Goal: Task Accomplishment & Management: Manage account settings

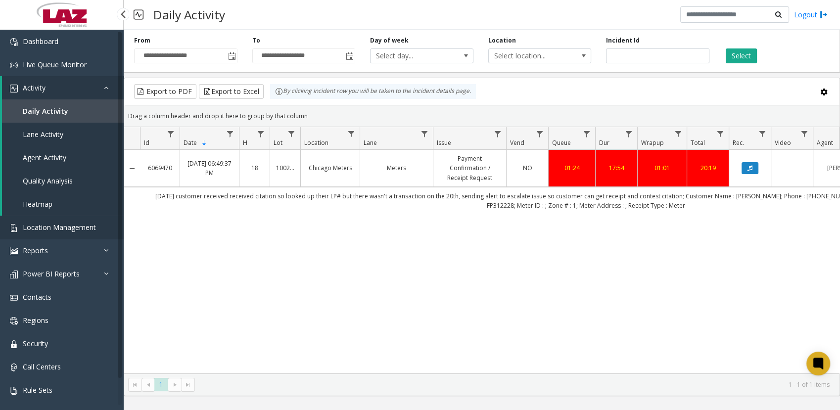
click at [63, 226] on span "Location Management" at bounding box center [59, 227] width 73 height 9
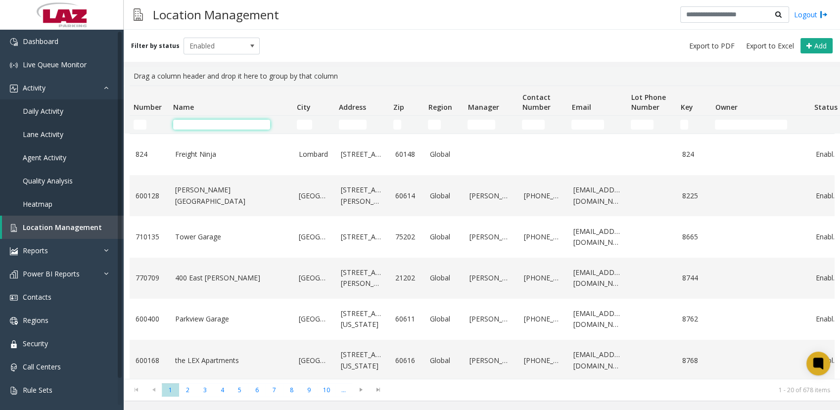
click at [241, 127] on input "Name Filter" at bounding box center [221, 125] width 97 height 10
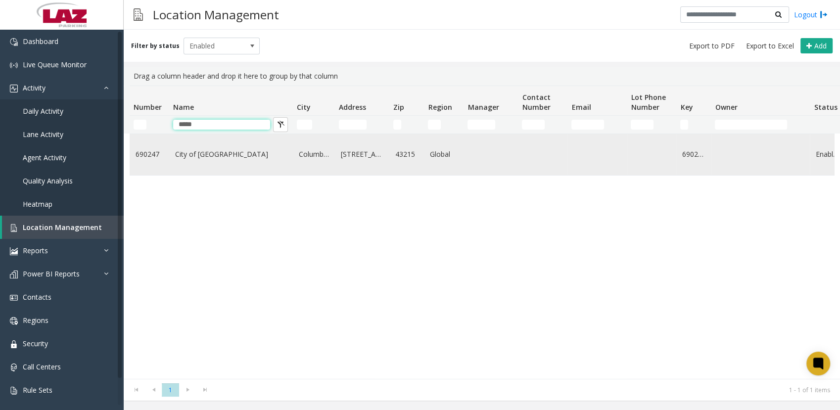
type input "*****"
click at [231, 151] on link "City of [GEOGRAPHIC_DATA]" at bounding box center [231, 154] width 112 height 11
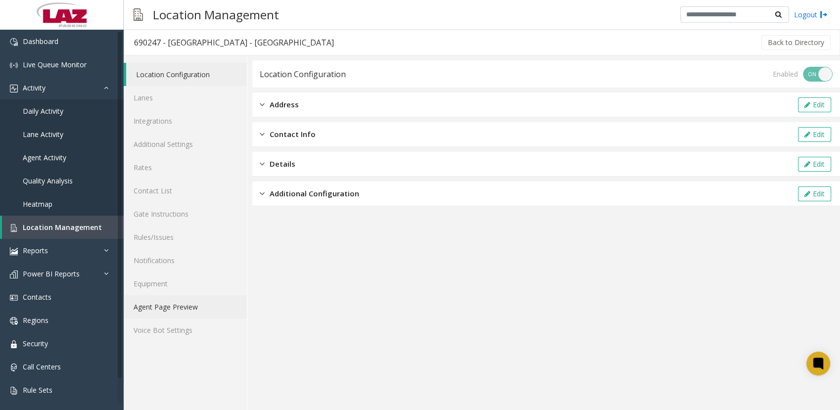
click at [177, 300] on link "Agent Page Preview" at bounding box center [185, 306] width 123 height 23
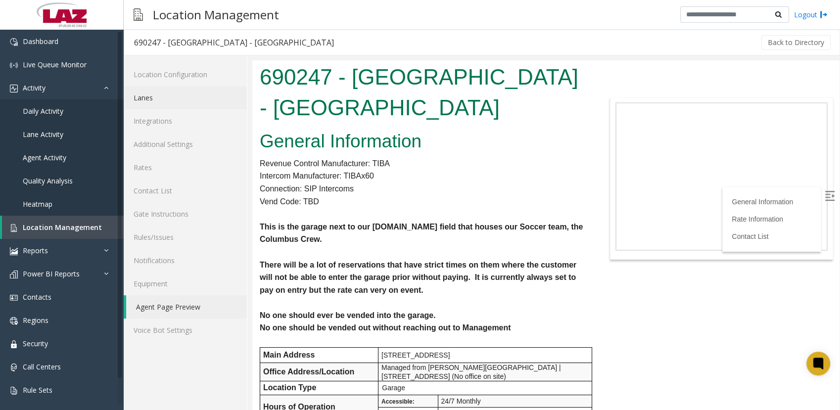
click at [136, 98] on link "Lanes" at bounding box center [185, 97] width 123 height 23
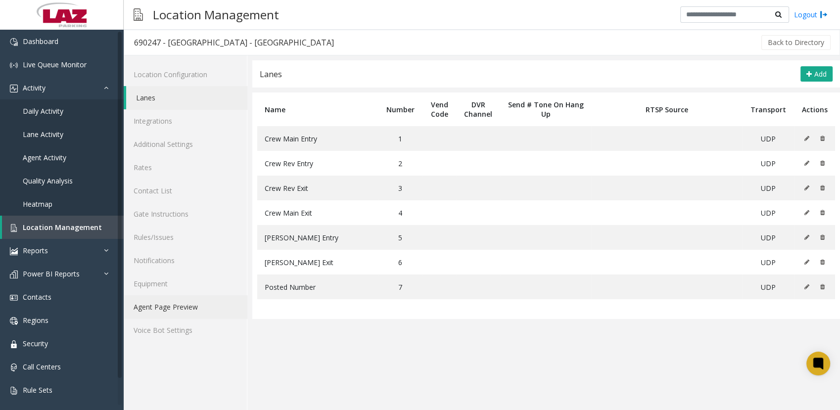
click at [158, 303] on link "Agent Page Preview" at bounding box center [185, 306] width 123 height 23
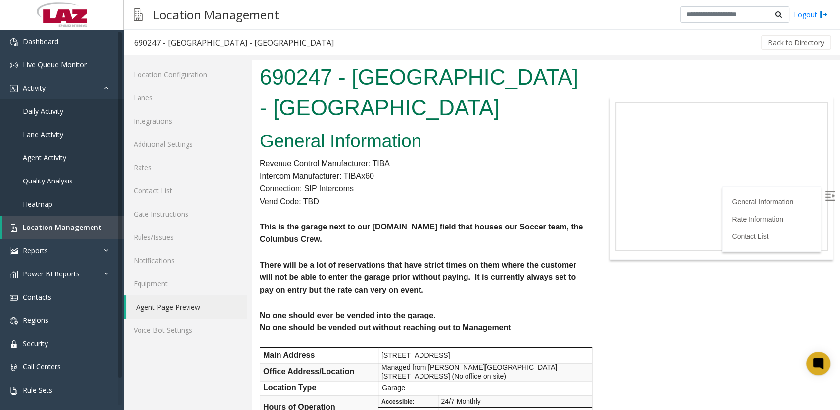
click at [487, 234] on p "This is the garage next to our [DOMAIN_NAME] field that houses our Soccer team,…" at bounding box center [424, 233] width 328 height 25
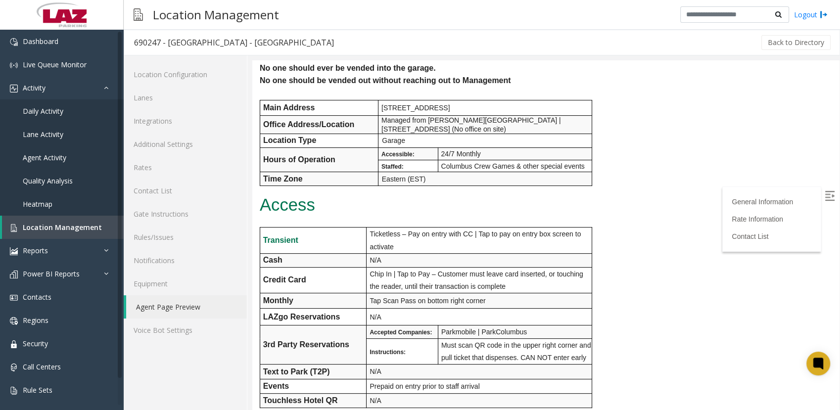
scroll to position [252, 0]
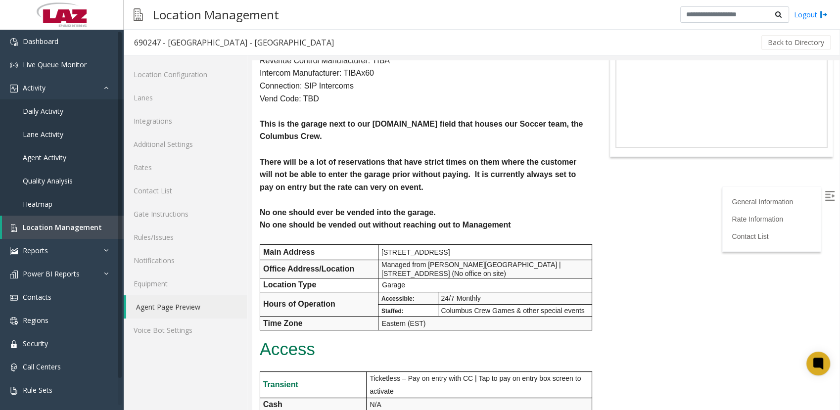
scroll to position [0, 0]
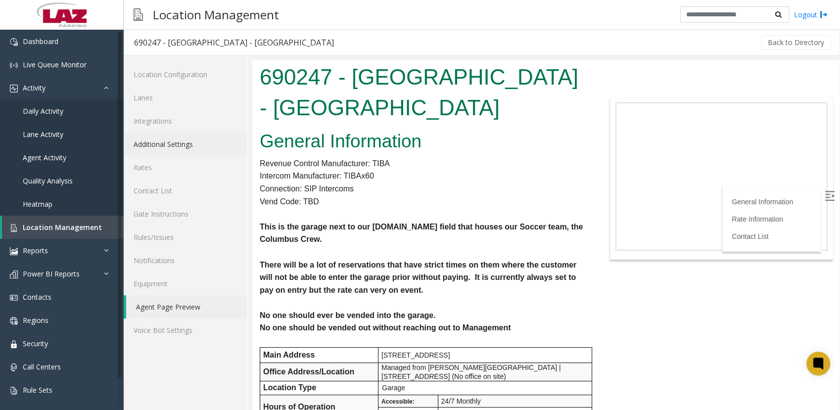
click at [174, 147] on link "Additional Settings" at bounding box center [185, 144] width 123 height 23
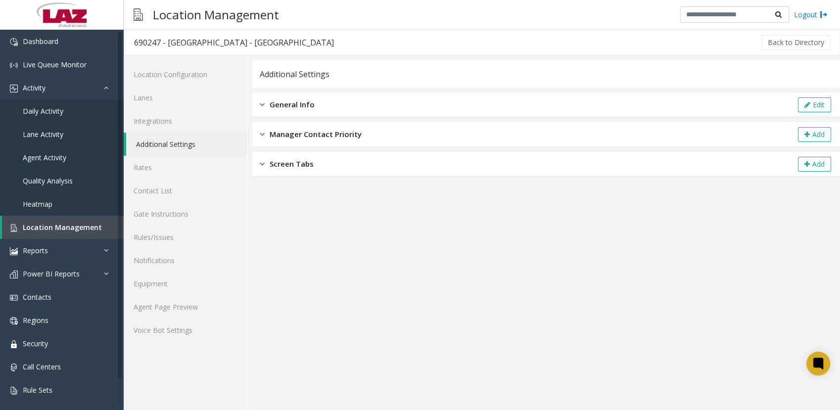
click at [378, 100] on div "General Info Edit" at bounding box center [546, 105] width 588 height 25
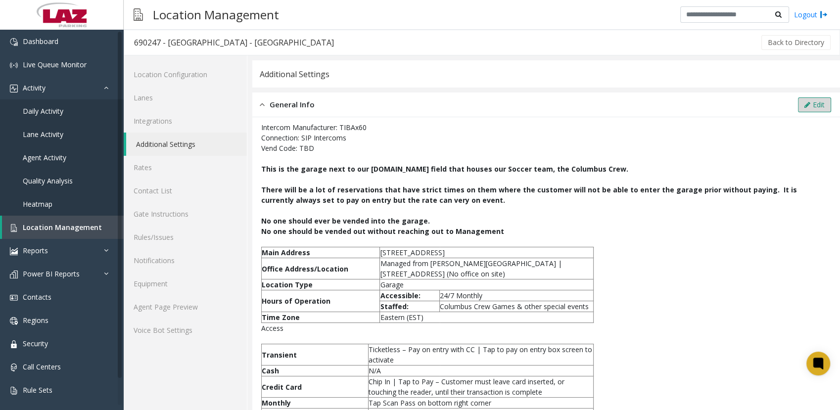
click at [808, 101] on button "Edit" at bounding box center [814, 105] width 33 height 15
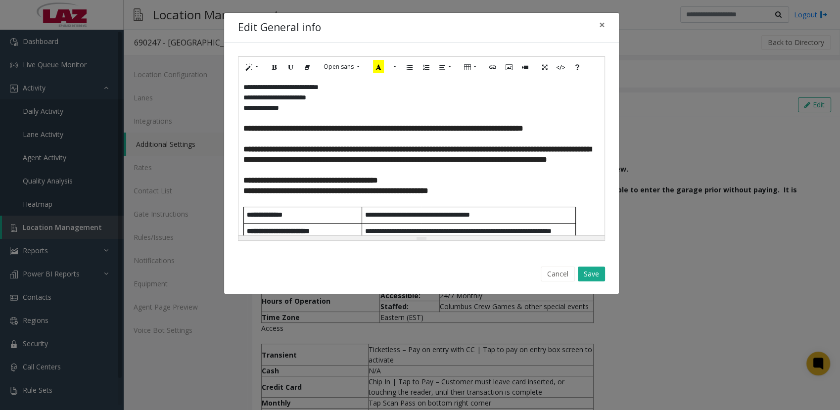
click at [299, 107] on p "**********" at bounding box center [418, 108] width 348 height 10
click at [591, 274] on button "Save" at bounding box center [591, 274] width 27 height 15
